Goal: Task Accomplishment & Management: Manage account settings

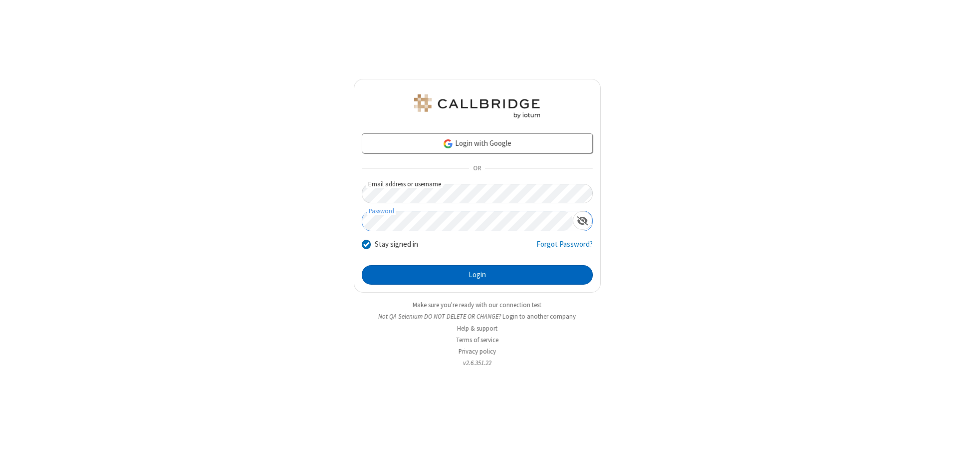
click at [477, 274] on button "Login" at bounding box center [477, 275] width 231 height 20
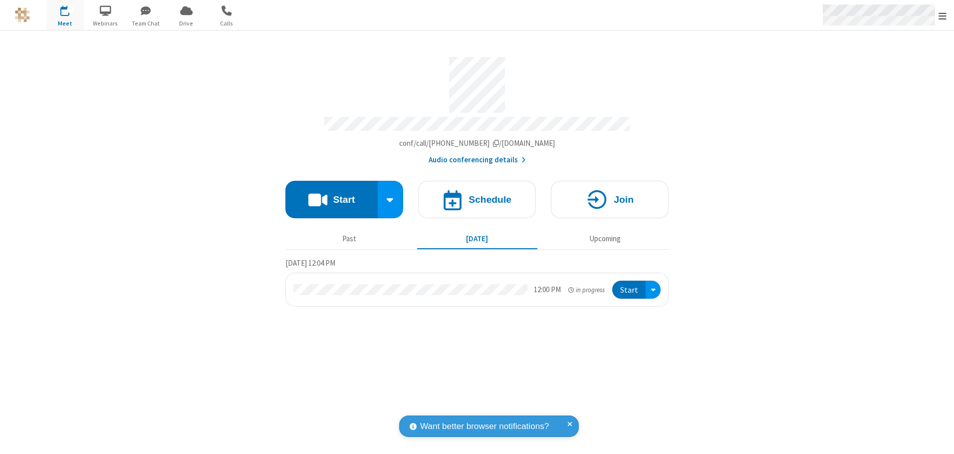
click at [943, 15] on span "Open menu" at bounding box center [943, 16] width 8 height 10
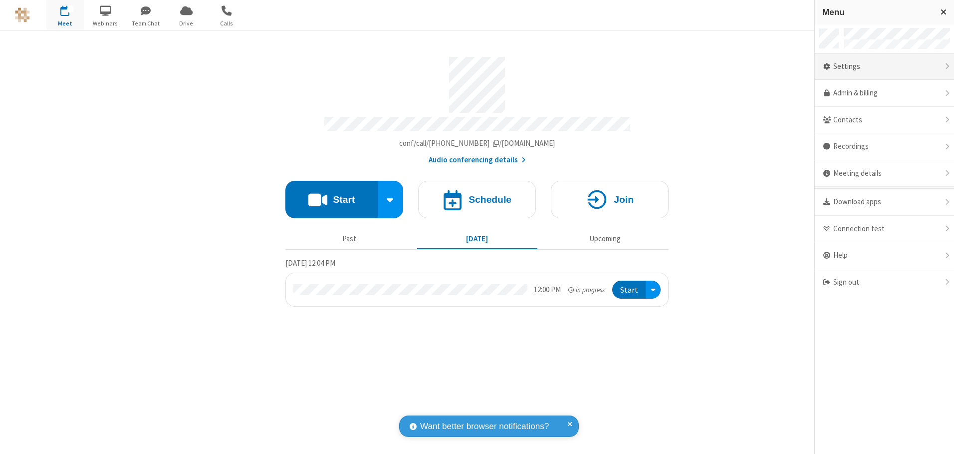
click at [884, 66] on div "Settings" at bounding box center [884, 66] width 139 height 27
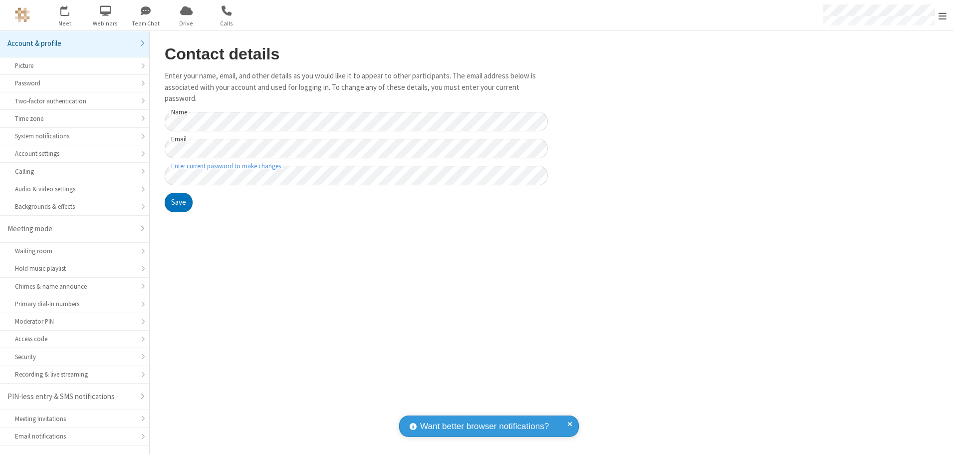
scroll to position [17, 0]
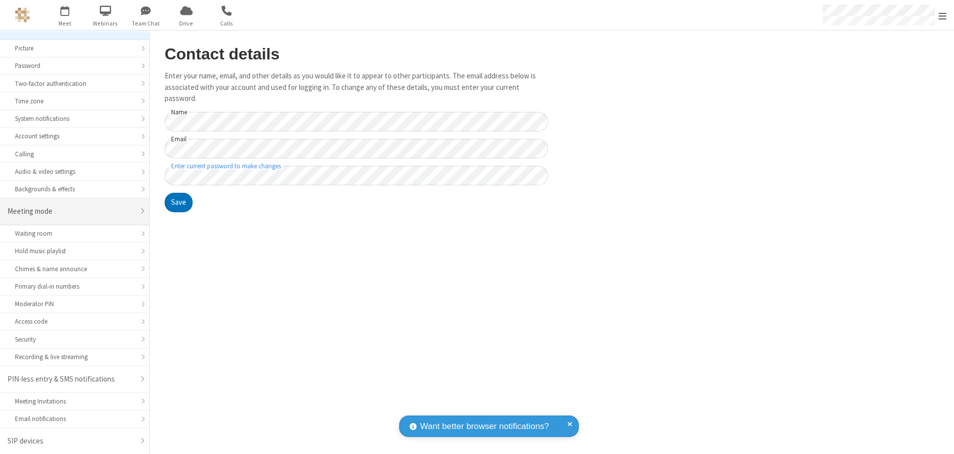
click at [71, 211] on div "Meeting mode" at bounding box center [70, 211] width 127 height 11
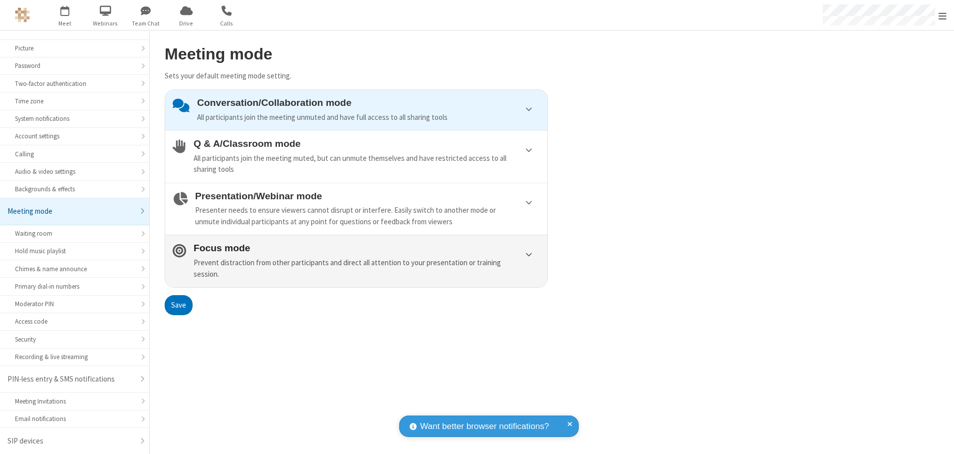
click at [356, 260] on div "Prevent distraction from other participants and direct all attention to your pr…" at bounding box center [367, 268] width 346 height 22
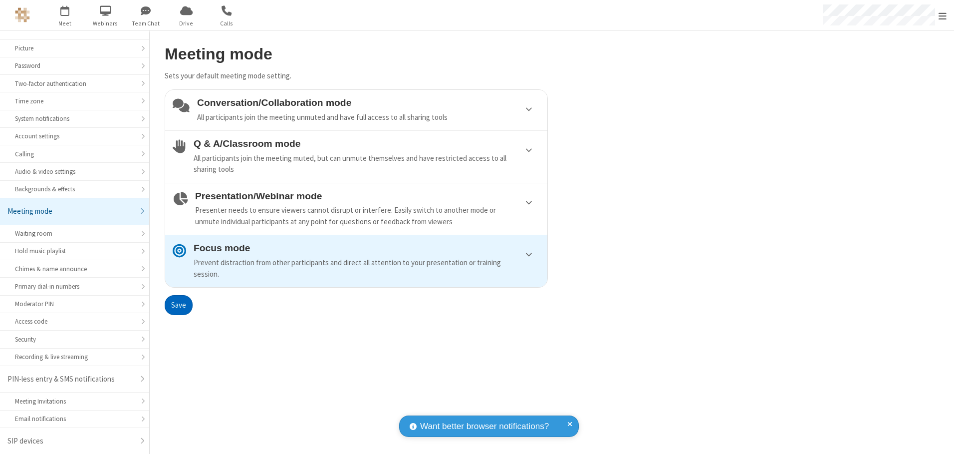
click at [178, 304] on button "Save" at bounding box center [179, 305] width 28 height 20
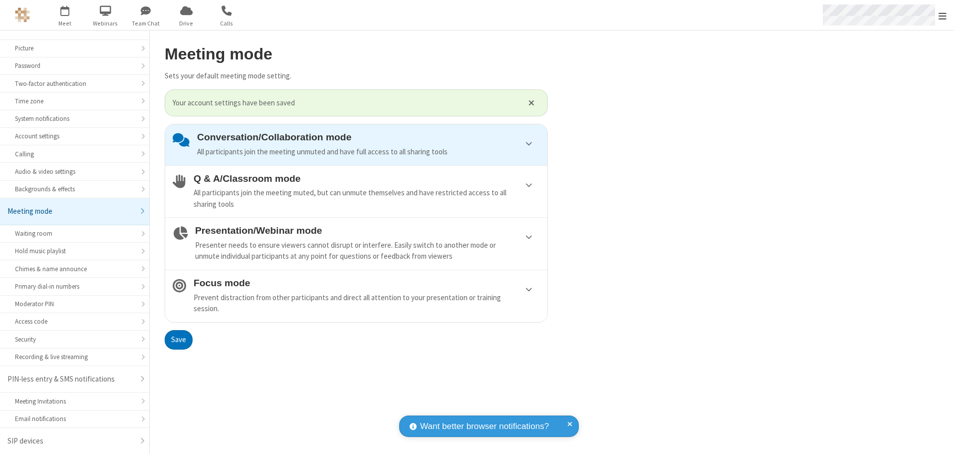
click at [943, 15] on span "Open menu" at bounding box center [943, 16] width 8 height 10
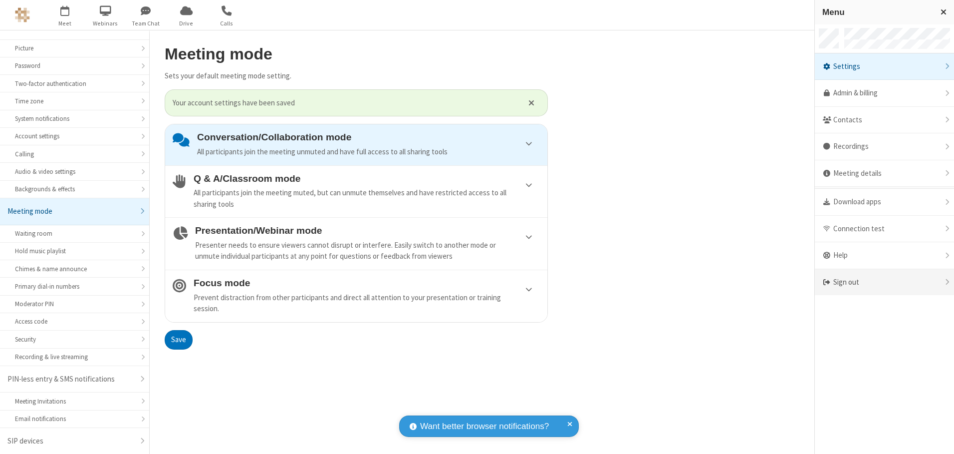
click at [884, 282] on div "Sign out" at bounding box center [884, 282] width 139 height 26
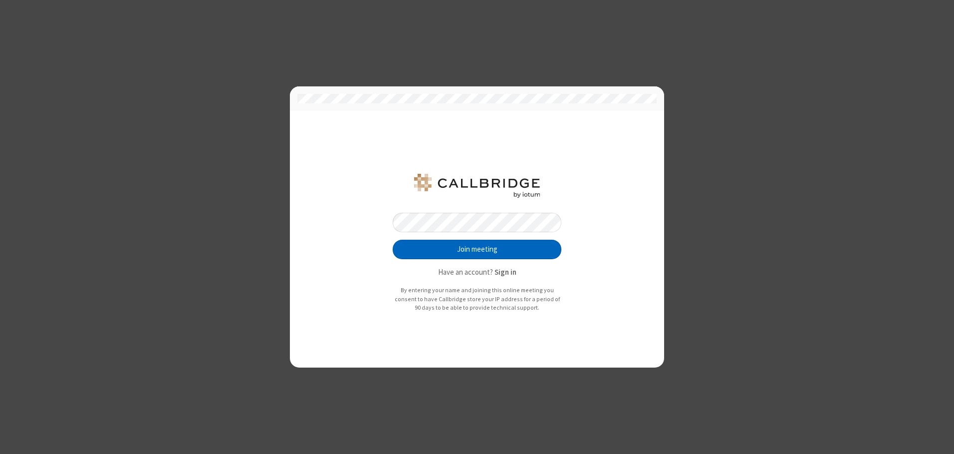
click at [477, 249] on button "Join meeting" at bounding box center [477, 250] width 169 height 20
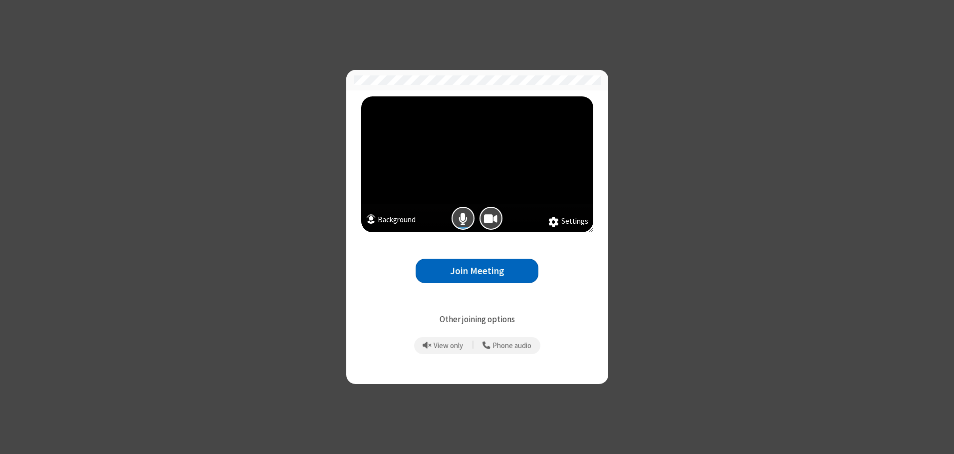
click at [477, 270] on button "Join Meeting" at bounding box center [477, 270] width 123 height 24
